Goal: Task Accomplishment & Management: Manage account settings

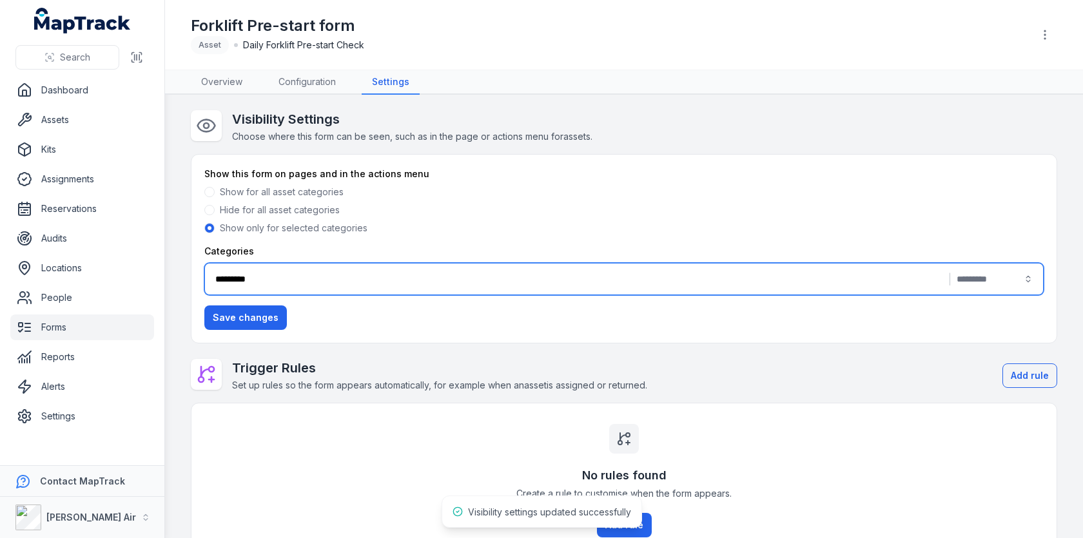
scroll to position [182, 0]
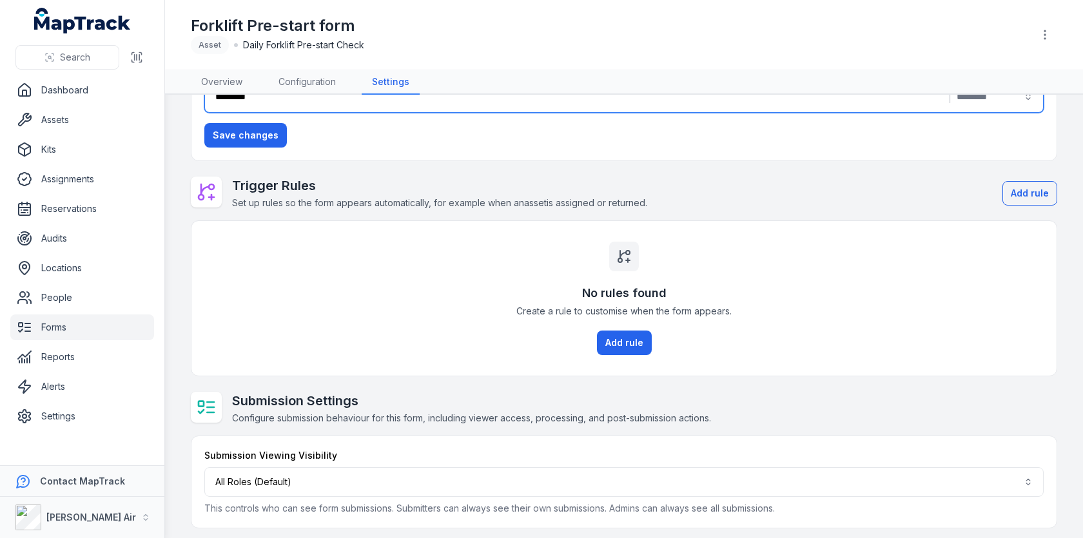
click at [86, 118] on link "Assets" at bounding box center [82, 120] width 144 height 26
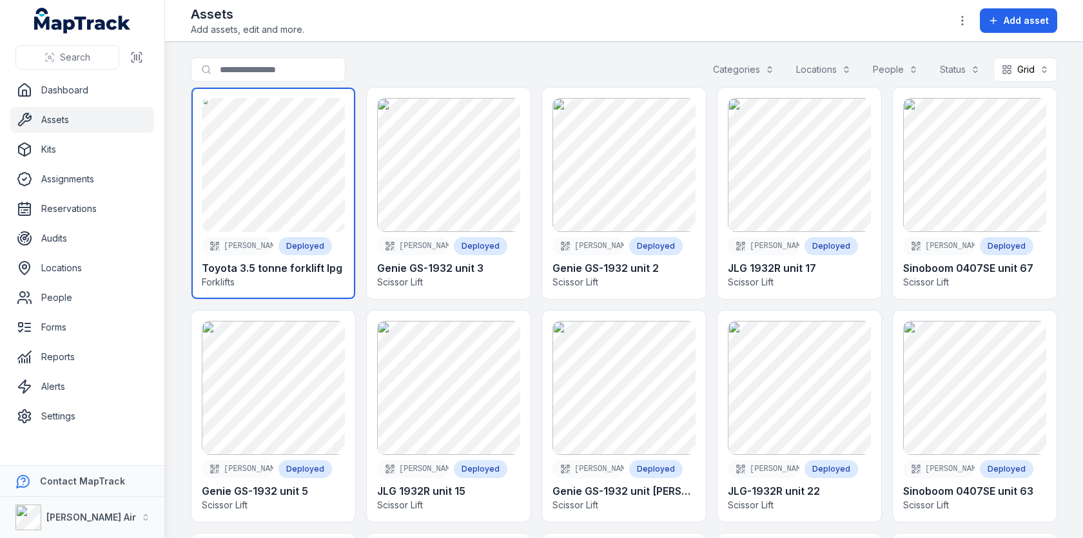
click at [287, 123] on link at bounding box center [273, 193] width 164 height 211
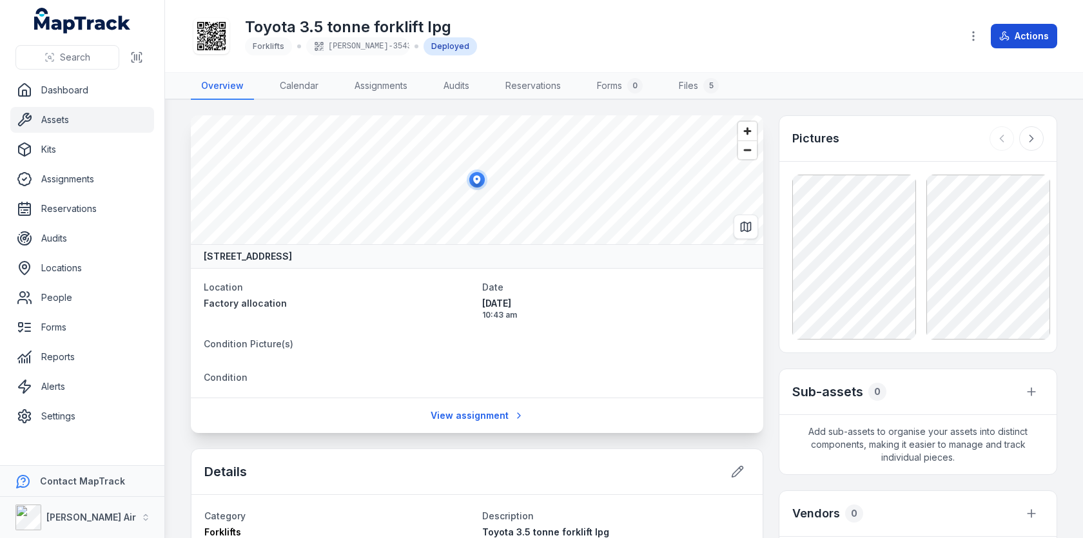
click at [1009, 32] on icon at bounding box center [1004, 36] width 10 height 10
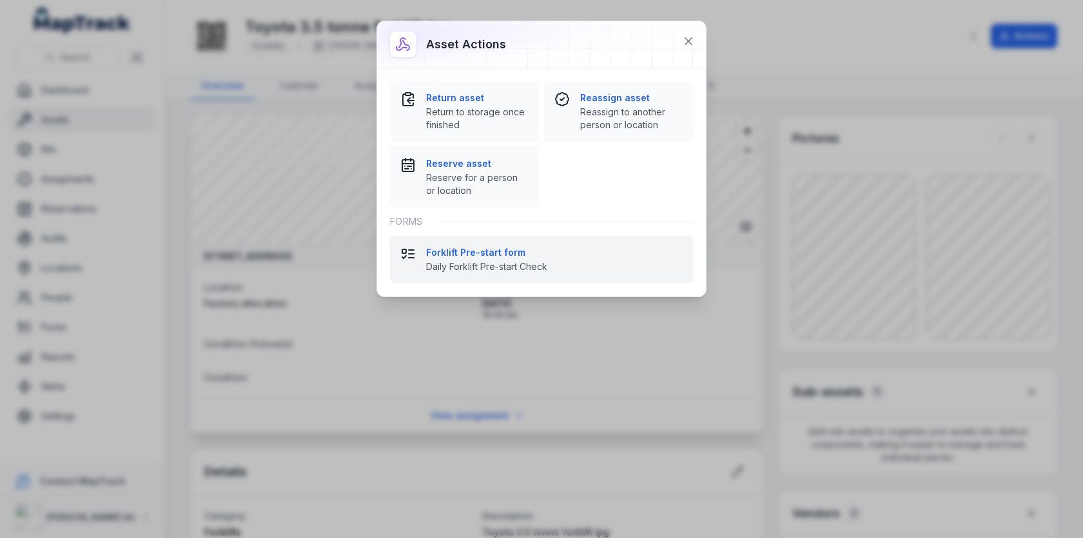
click at [505, 269] on span "Daily Forklift Pre-start Check" at bounding box center [554, 266] width 257 height 13
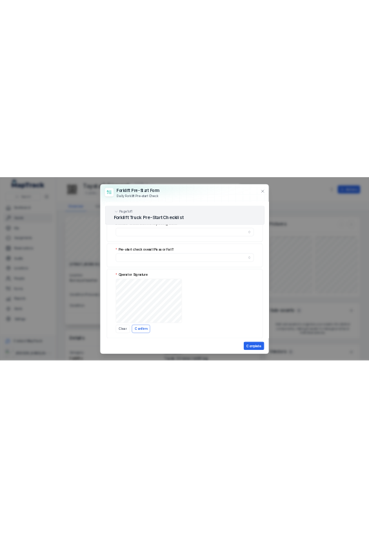
scroll to position [810, 0]
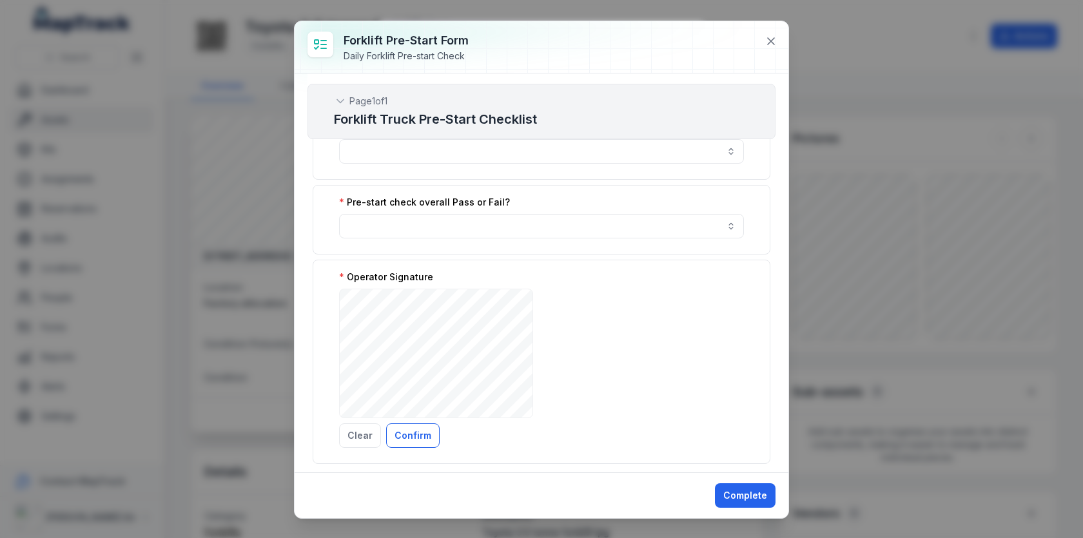
click at [598, 295] on div "Operator Signature ***** Clear Confirm" at bounding box center [542, 362] width 458 height 204
click at [776, 44] on icon at bounding box center [771, 41] width 13 height 13
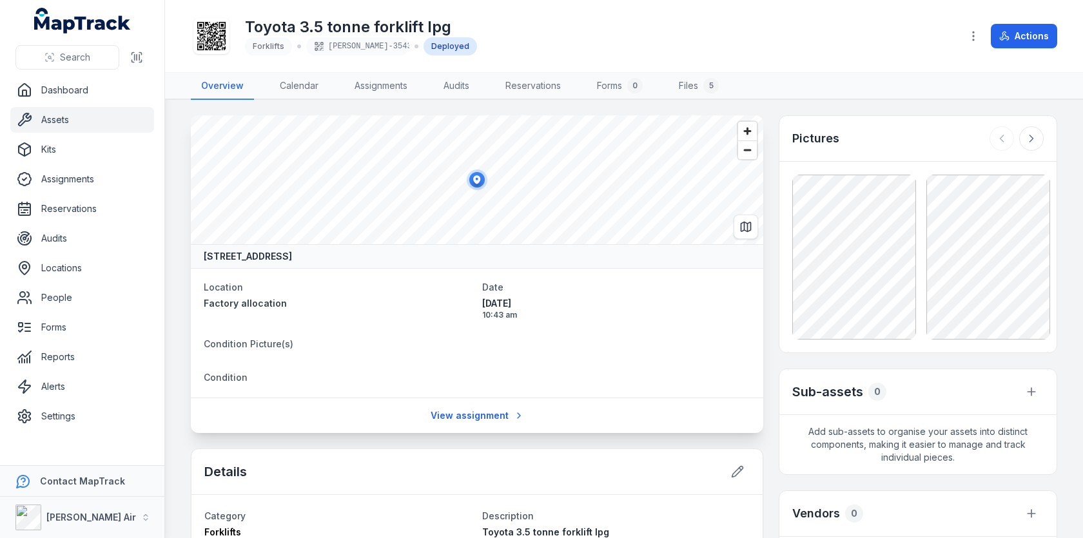
click at [118, 114] on link "Assets" at bounding box center [82, 120] width 144 height 26
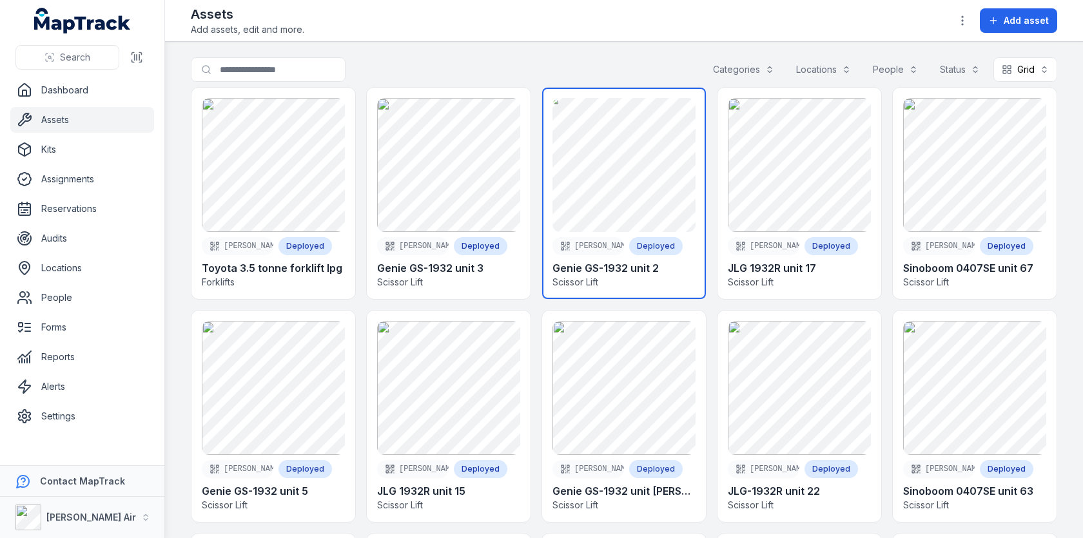
click at [640, 140] on link at bounding box center [624, 193] width 164 height 211
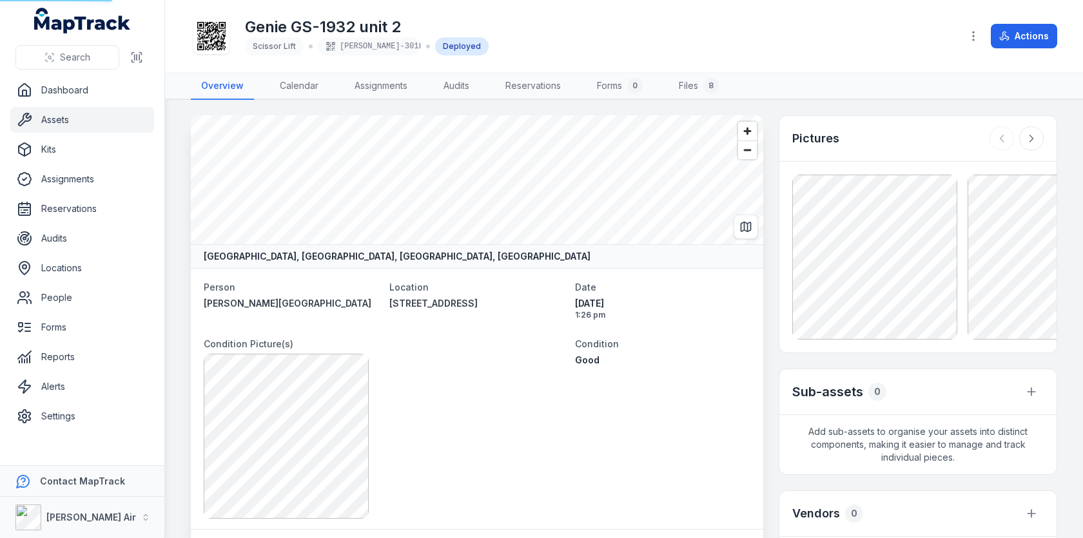
click at [586, 37] on div "Genie GS-1932 unit 2 Scissor [PERSON_NAME]-3018 Deployed" at bounding box center [571, 35] width 760 height 41
click at [1040, 41] on button "Actions" at bounding box center [1024, 36] width 66 height 24
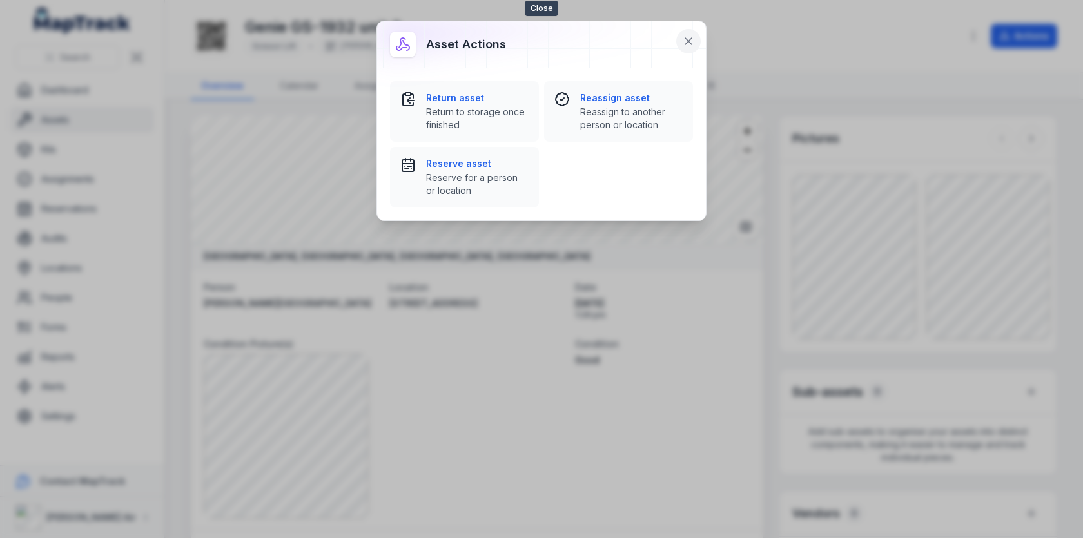
click at [681, 42] on button at bounding box center [688, 41] width 24 height 24
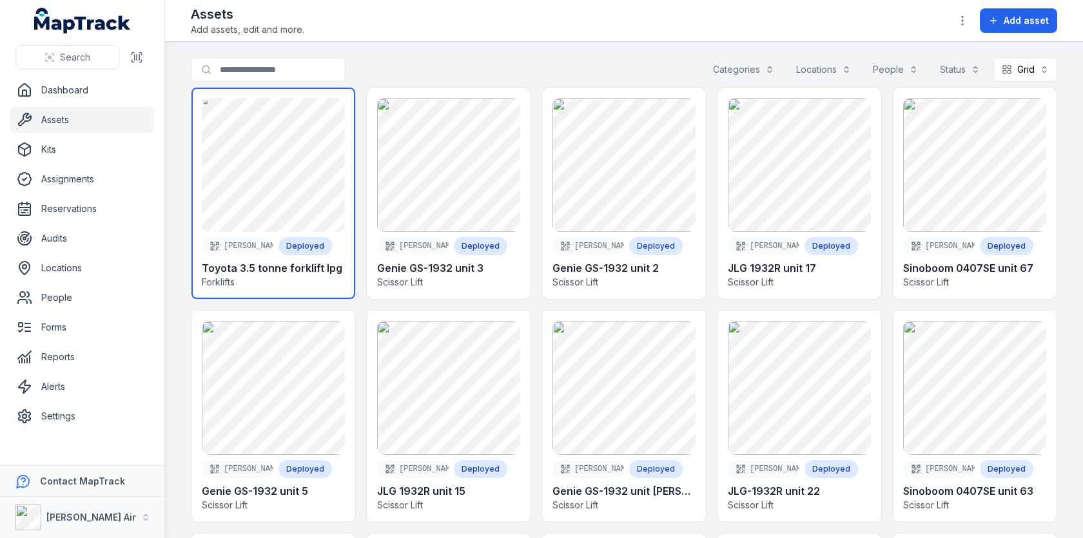
click at [283, 179] on link at bounding box center [273, 193] width 164 height 211
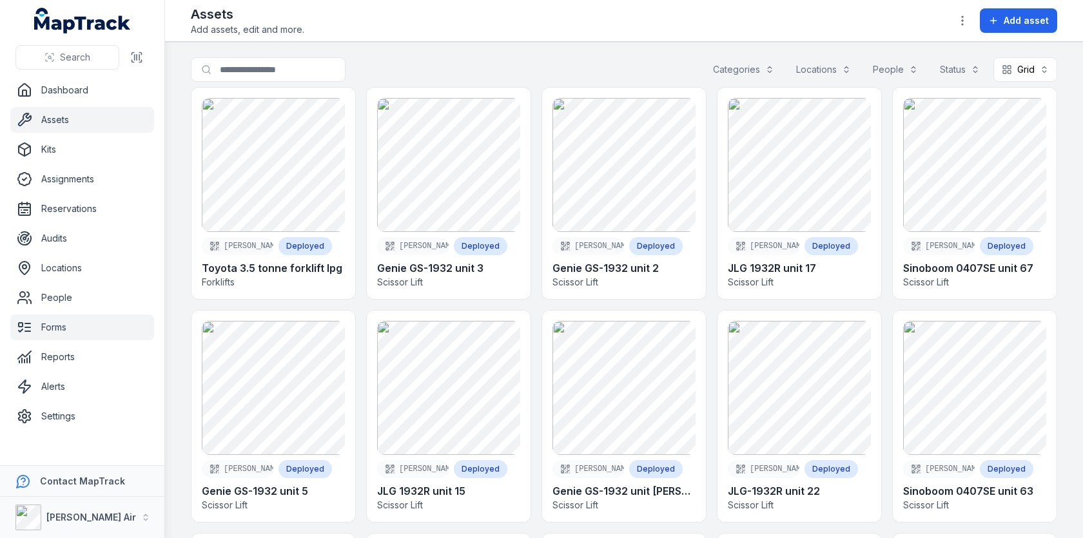
click at [98, 337] on link "Forms" at bounding box center [82, 328] width 144 height 26
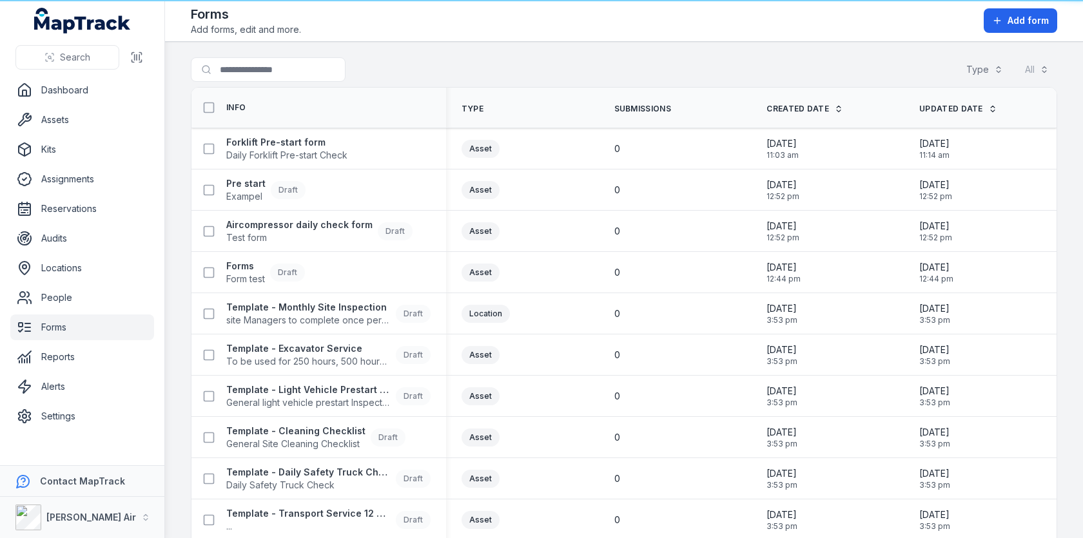
click at [558, 56] on main "Search for forms Type All Info Type Submissions Created Date Updated Date Forkl…" at bounding box center [624, 290] width 918 height 496
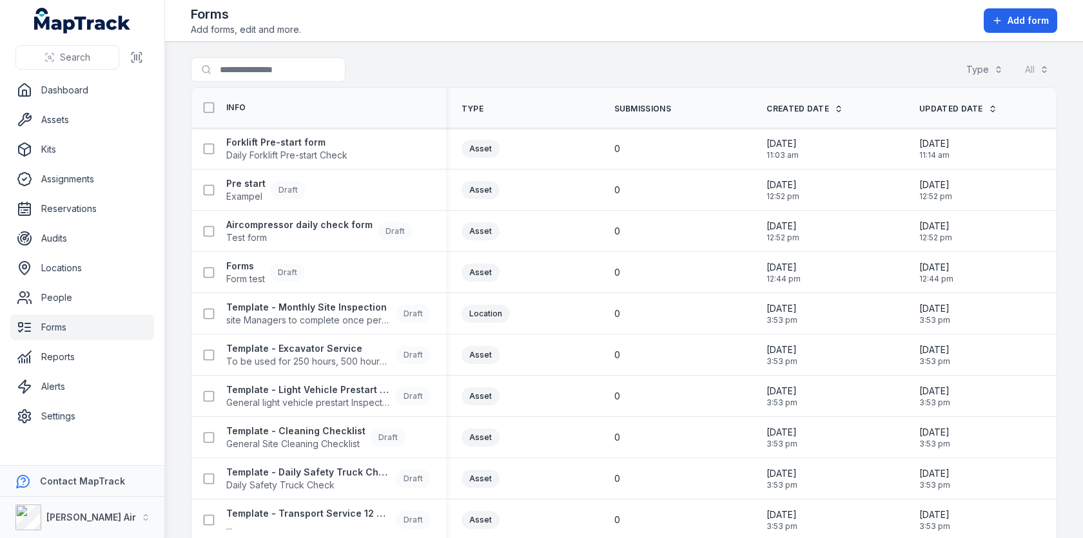
click at [84, 133] on ul "Dashboard Assets Kits Assignments Reservations Audits Locations People Forms Re…" at bounding box center [82, 253] width 144 height 352
click at [95, 122] on link "Assets" at bounding box center [82, 120] width 144 height 26
click at [610, 55] on main "Search for forms Type All Info Type Submissions Created Date Updated Date Forkl…" at bounding box center [624, 290] width 918 height 496
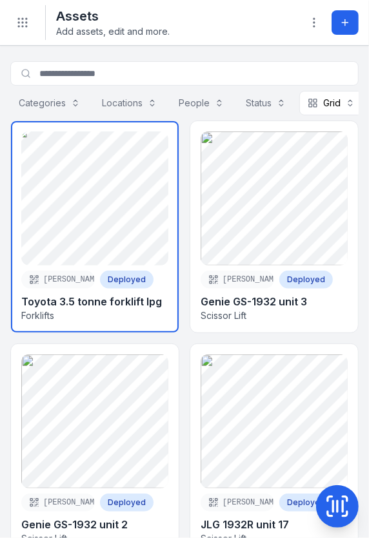
click at [79, 207] on link at bounding box center [95, 226] width 168 height 211
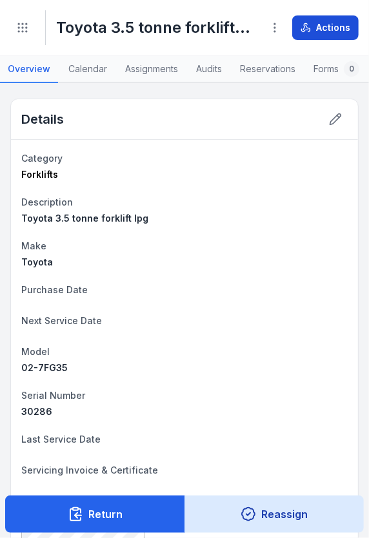
click at [323, 33] on button "Actions" at bounding box center [325, 27] width 66 height 24
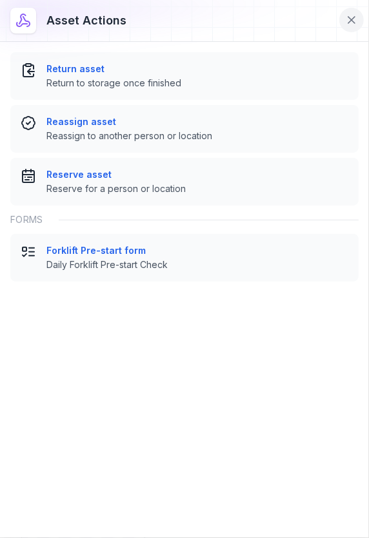
click at [360, 21] on button at bounding box center [351, 20] width 24 height 24
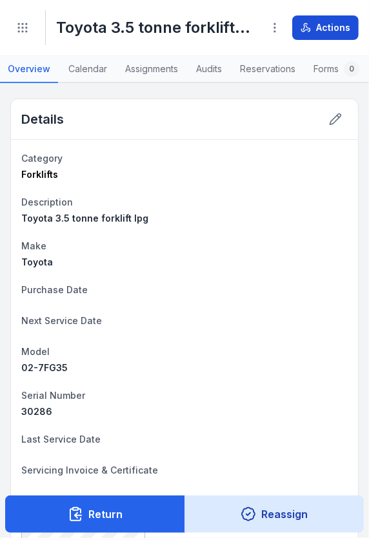
click at [319, 32] on button "Actions" at bounding box center [325, 27] width 66 height 24
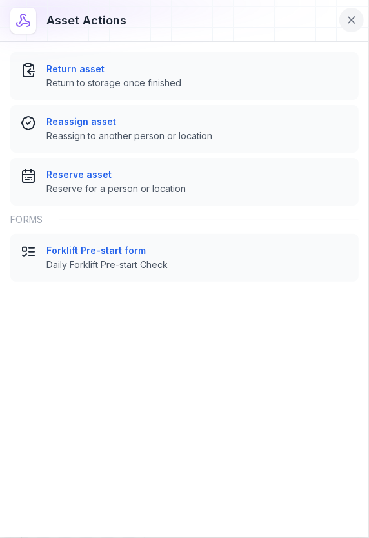
click at [355, 17] on icon at bounding box center [351, 20] width 13 height 13
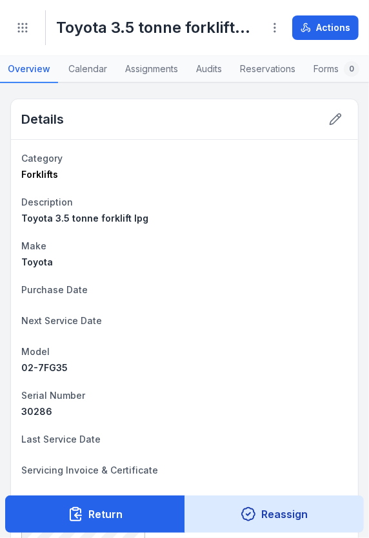
click at [259, 248] on dt "Make" at bounding box center [184, 245] width 326 height 15
click at [324, 17] on button "Actions" at bounding box center [325, 27] width 66 height 24
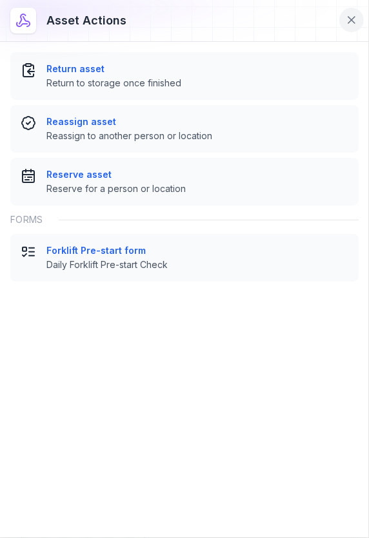
click at [342, 21] on button at bounding box center [351, 20] width 24 height 24
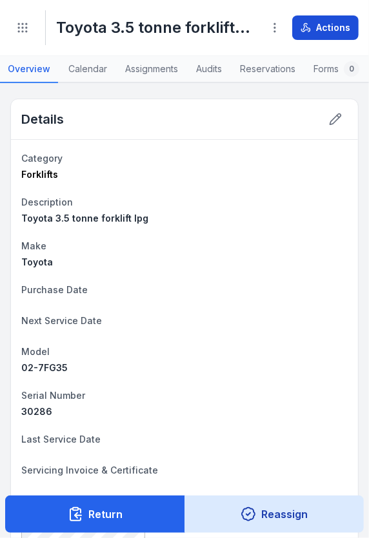
click at [306, 16] on button "Actions" at bounding box center [325, 27] width 66 height 24
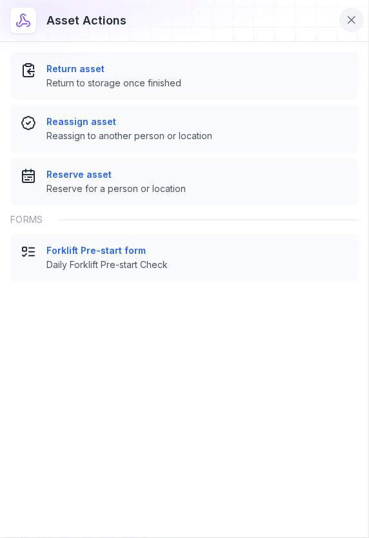
click at [343, 15] on button at bounding box center [351, 20] width 24 height 24
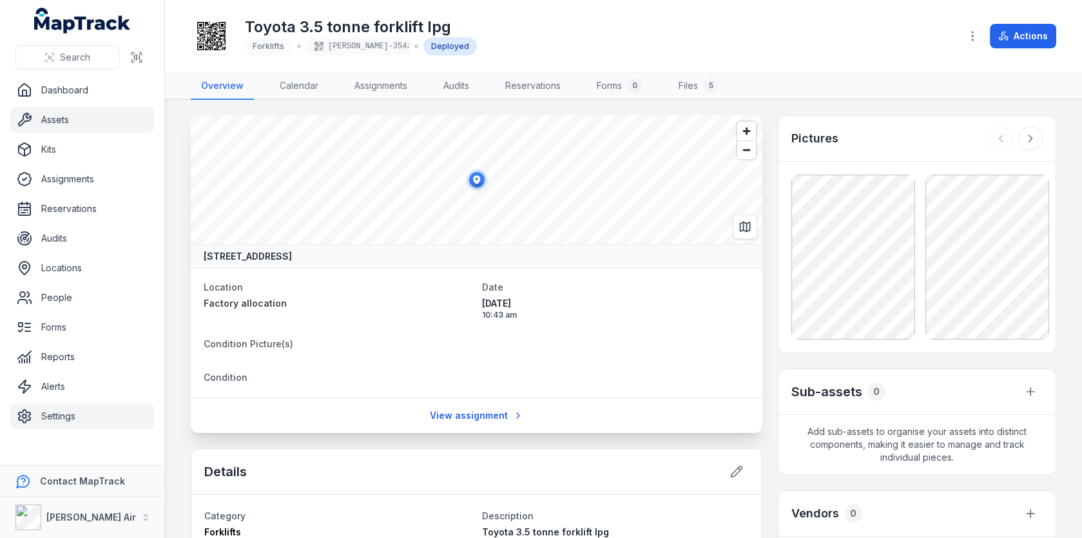
click at [105, 404] on link "Settings" at bounding box center [82, 417] width 144 height 26
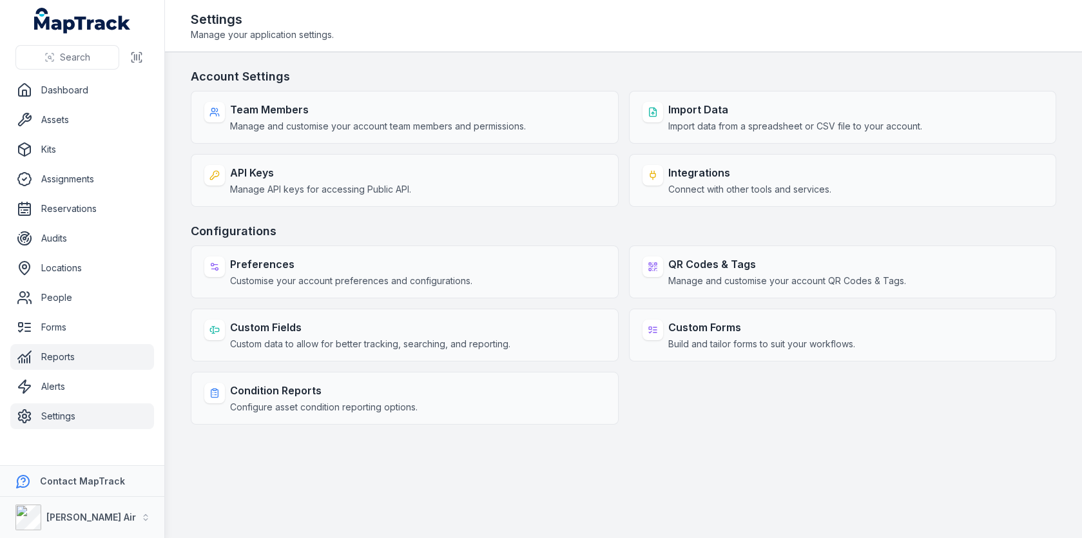
click at [77, 347] on link "Reports" at bounding box center [82, 357] width 144 height 26
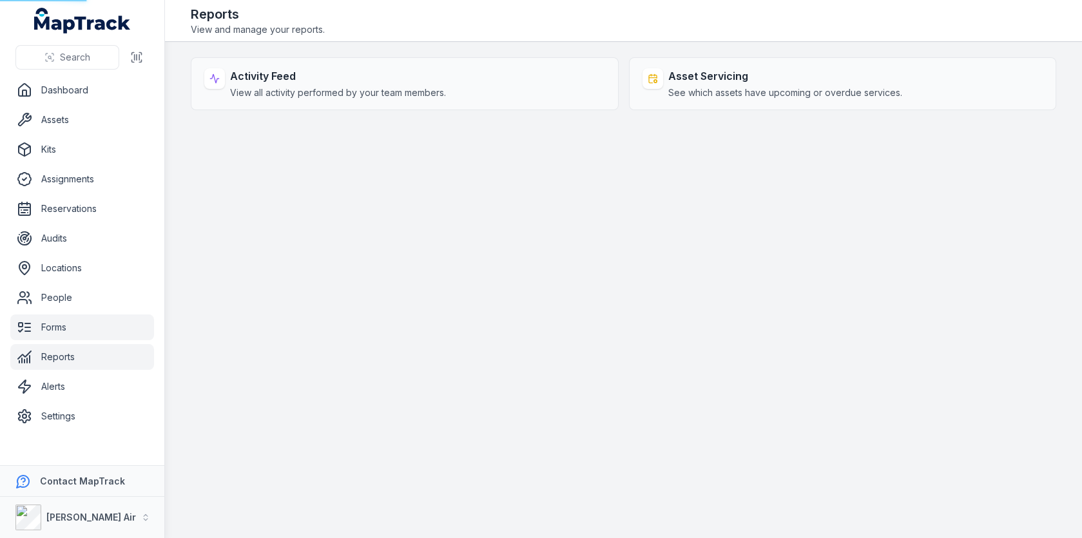
click at [90, 317] on link "Forms" at bounding box center [82, 328] width 144 height 26
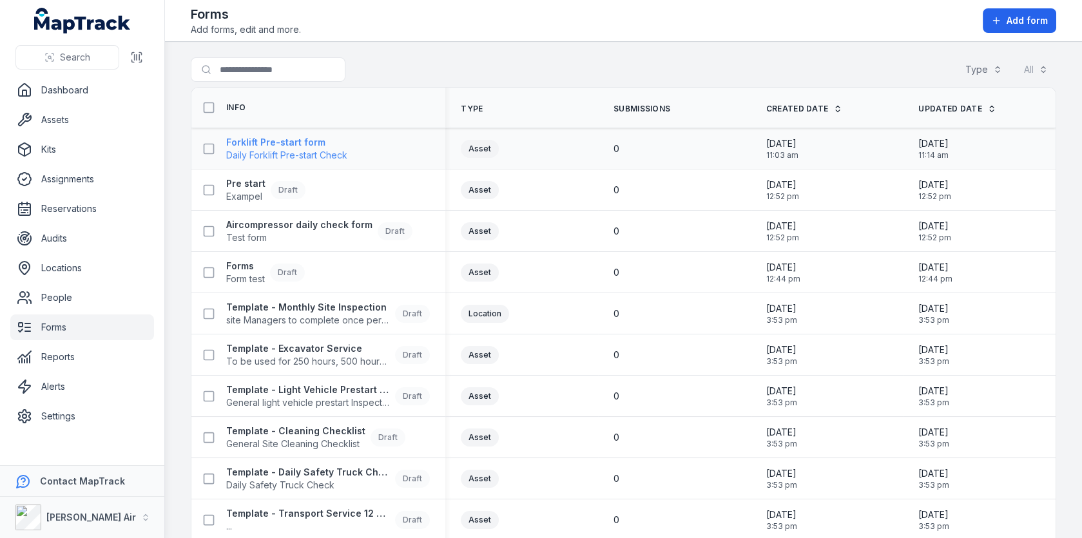
click at [256, 155] on span "Daily Forklift Pre-start Check" at bounding box center [286, 155] width 121 height 13
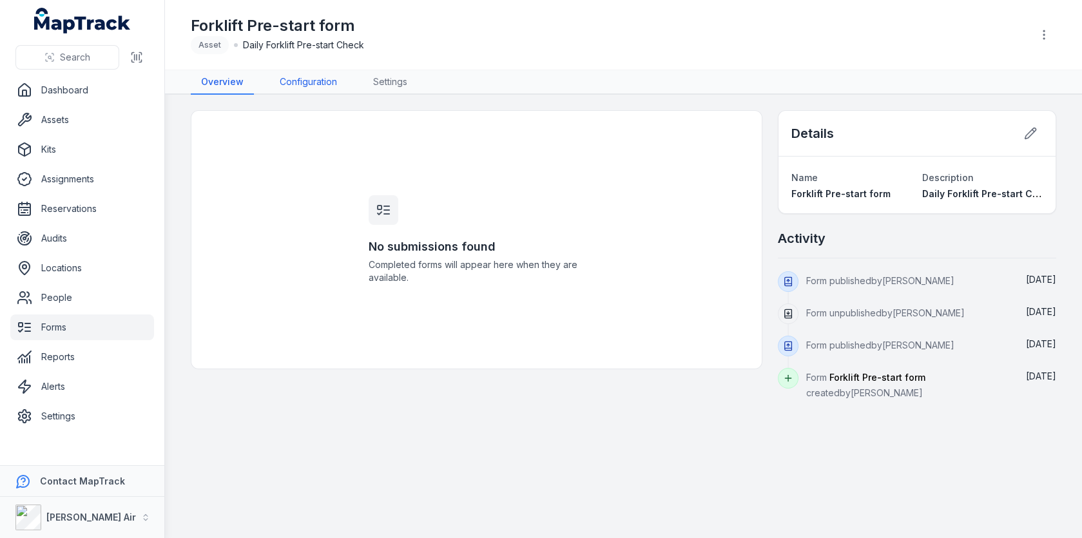
click at [316, 84] on link "Configuration" at bounding box center [308, 82] width 78 height 24
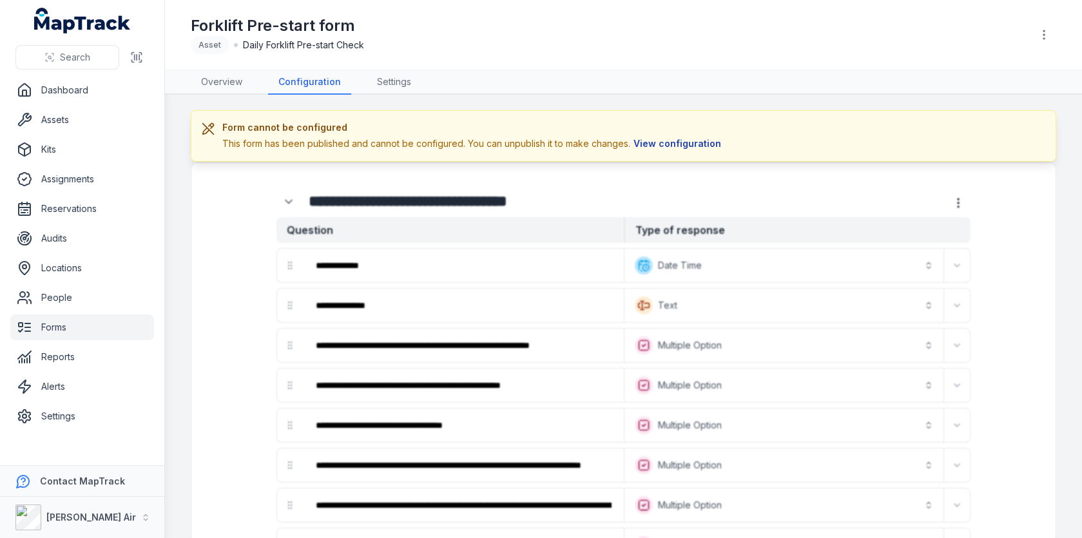
click at [663, 144] on button "View configuration" at bounding box center [678, 144] width 94 height 14
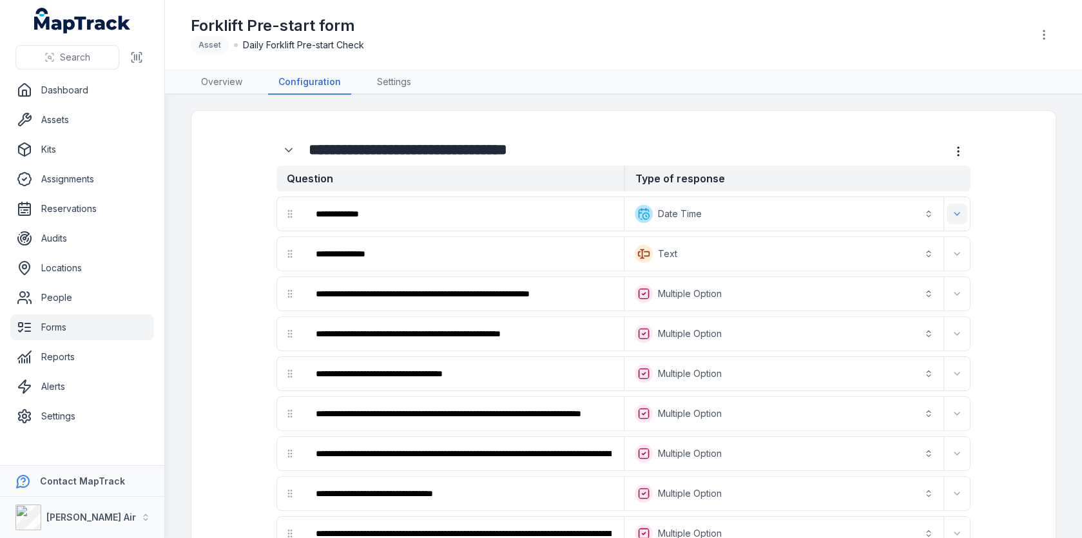
click at [961, 211] on icon "Expand" at bounding box center [957, 214] width 10 height 10
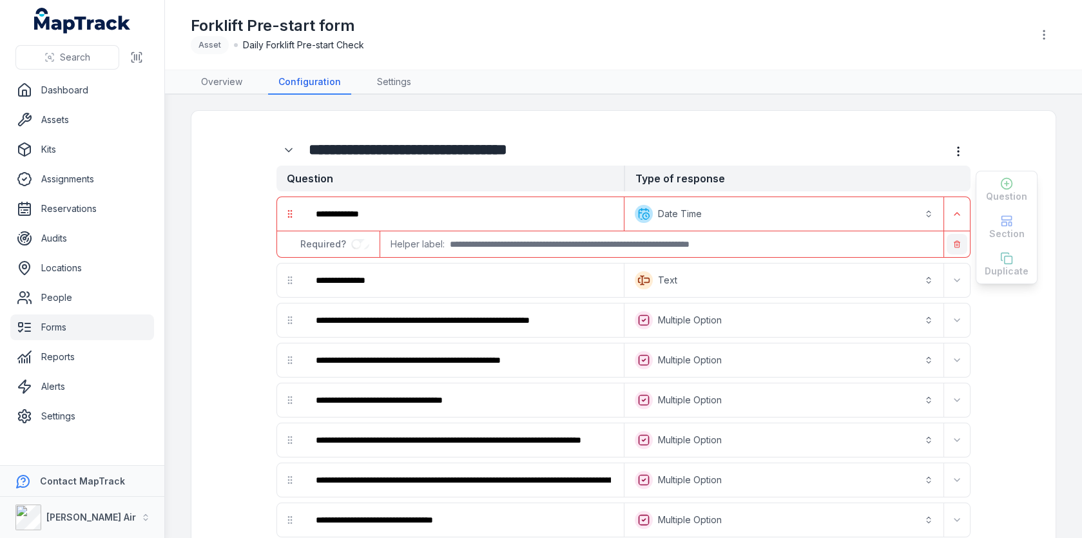
click at [949, 240] on button "button" at bounding box center [957, 244] width 21 height 21
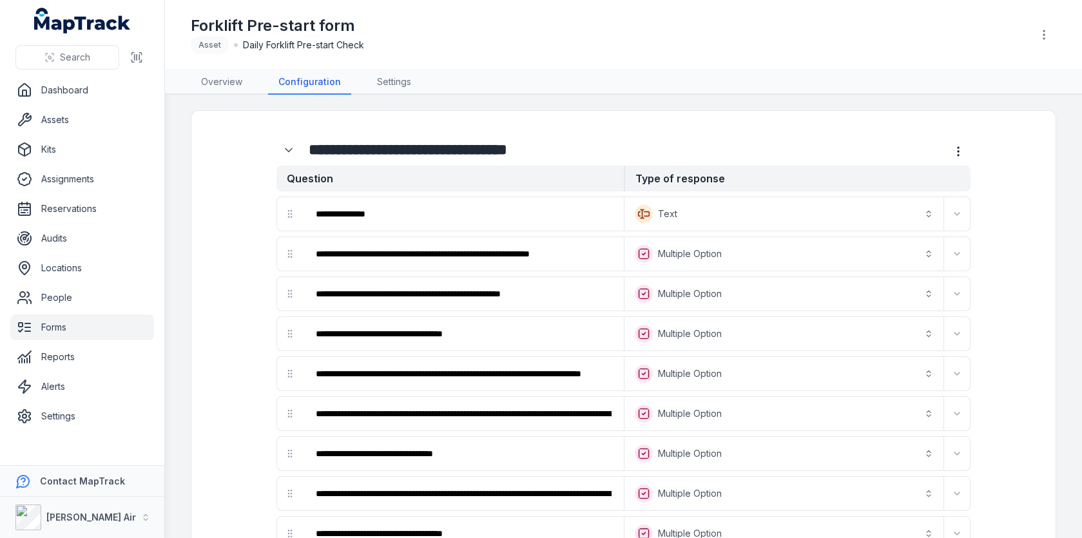
click at [203, 135] on div "**********" at bounding box center [623, 474] width 865 height 727
click at [955, 220] on button "Expand" at bounding box center [957, 214] width 21 height 21
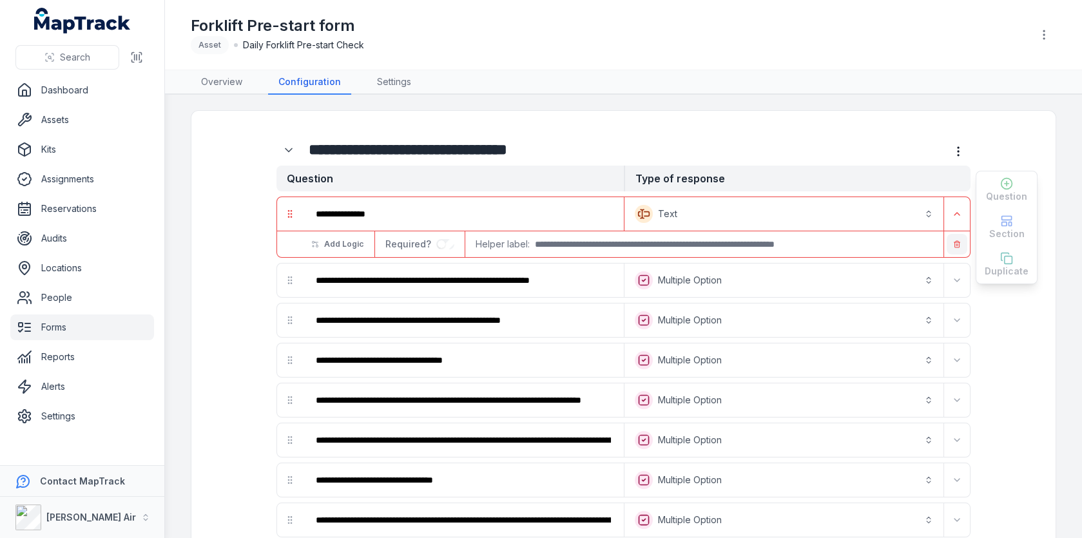
click at [952, 245] on button "button" at bounding box center [957, 244] width 21 height 21
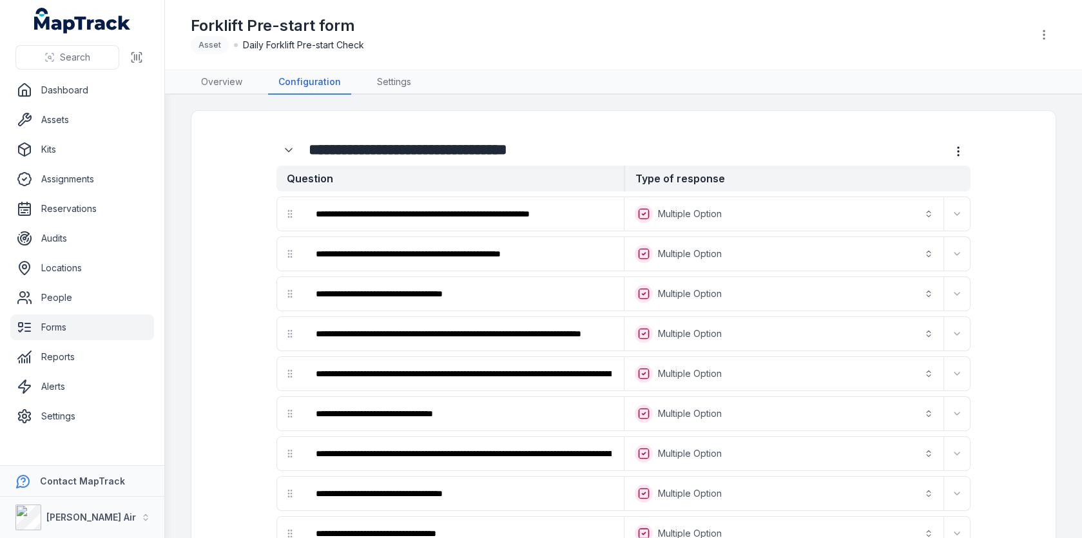
click at [255, 202] on div "**********" at bounding box center [624, 442] width 818 height 636
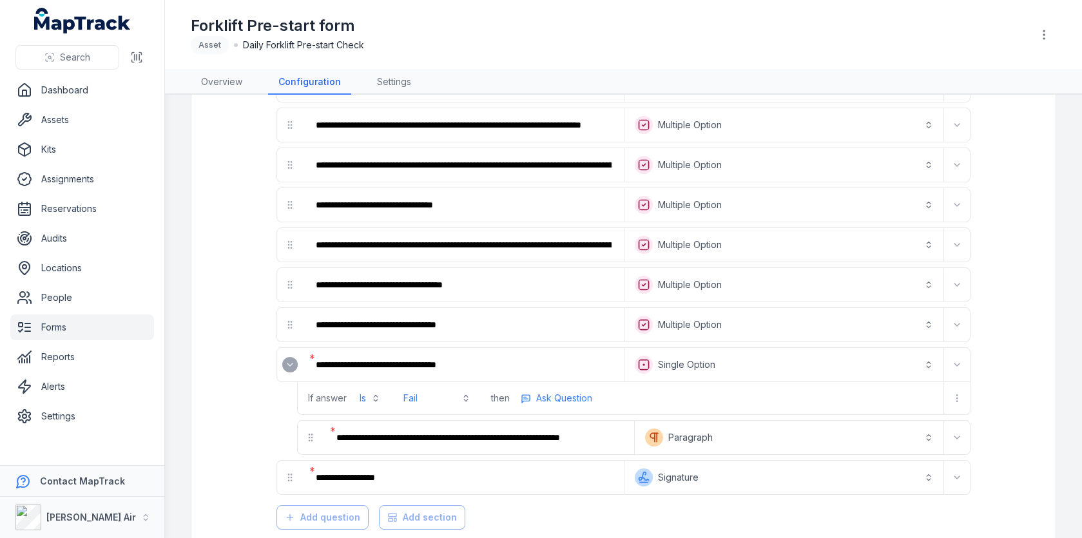
scroll to position [264, 0]
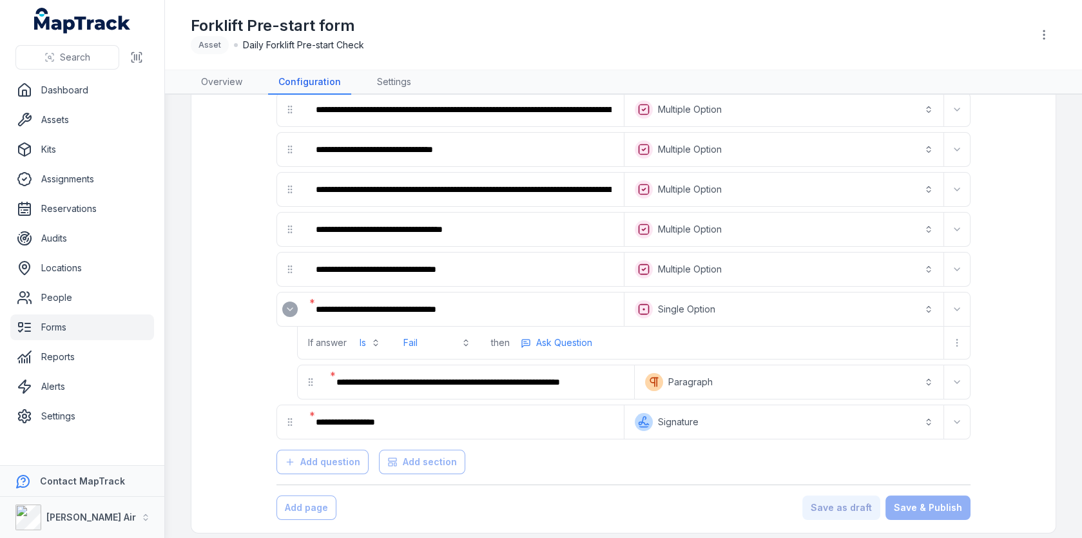
click at [912, 503] on div "Save as draft Save & Publish" at bounding box center [887, 508] width 168 height 24
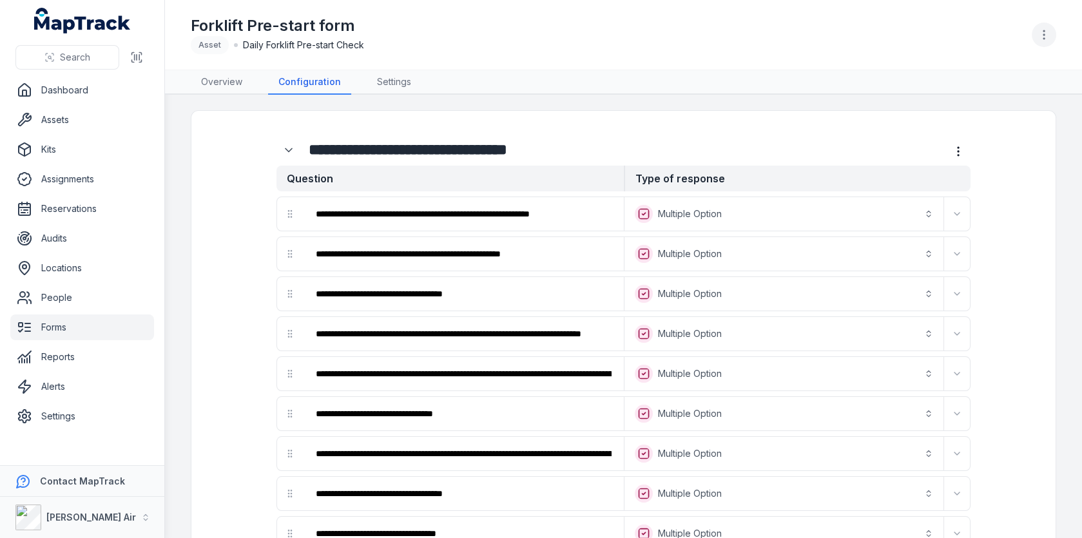
click at [1041, 41] on button "button" at bounding box center [1044, 35] width 24 height 24
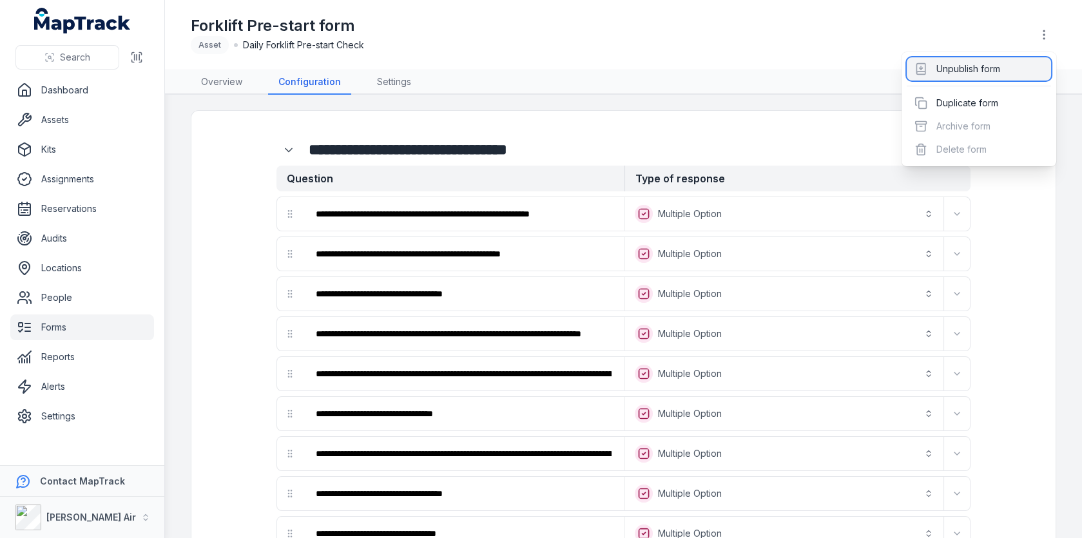
click at [957, 79] on div "Unpublish form" at bounding box center [979, 68] width 144 height 23
